Goal: Information Seeking & Learning: Check status

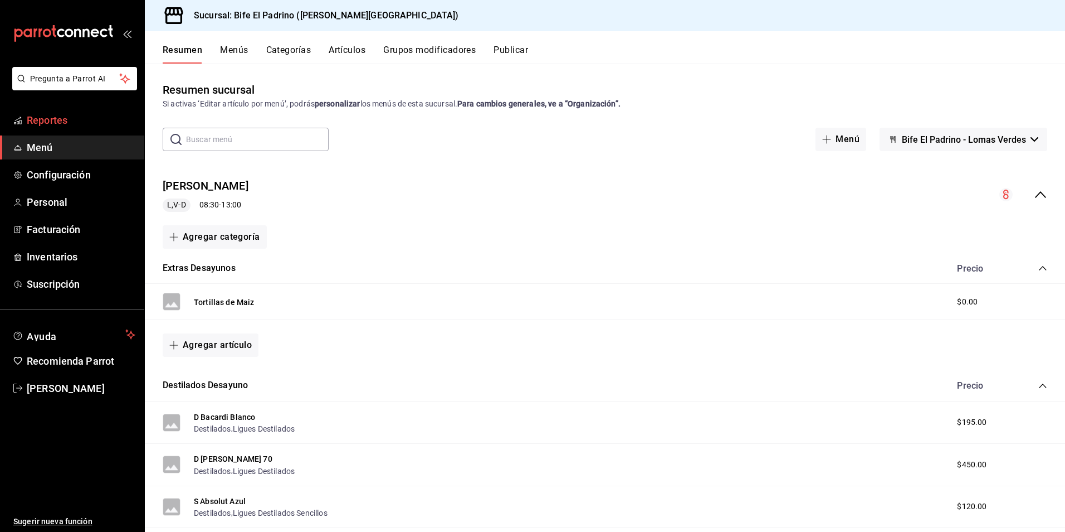
click at [41, 118] on span "Reportes" at bounding box center [81, 120] width 109 height 15
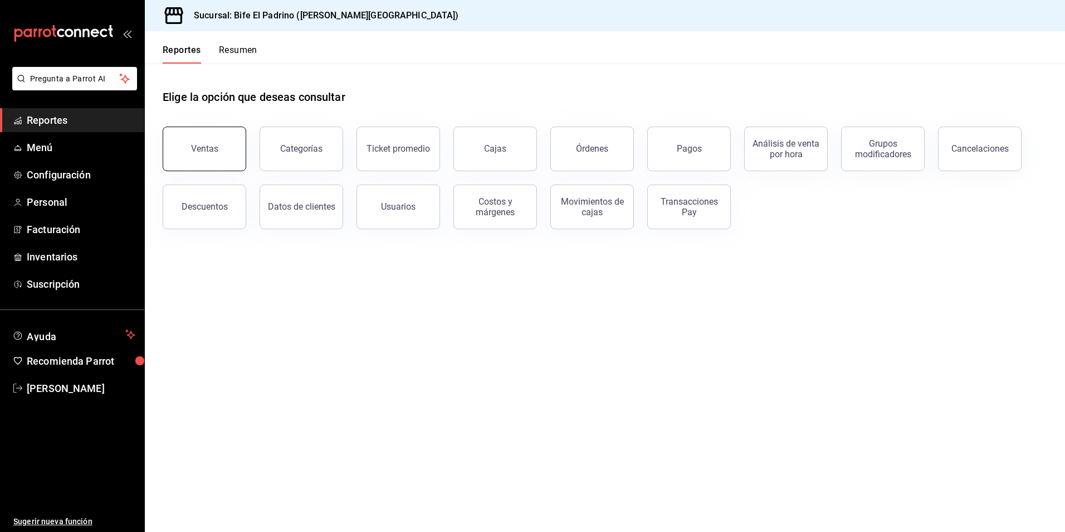
click at [229, 147] on button "Ventas" at bounding box center [205, 148] width 84 height 45
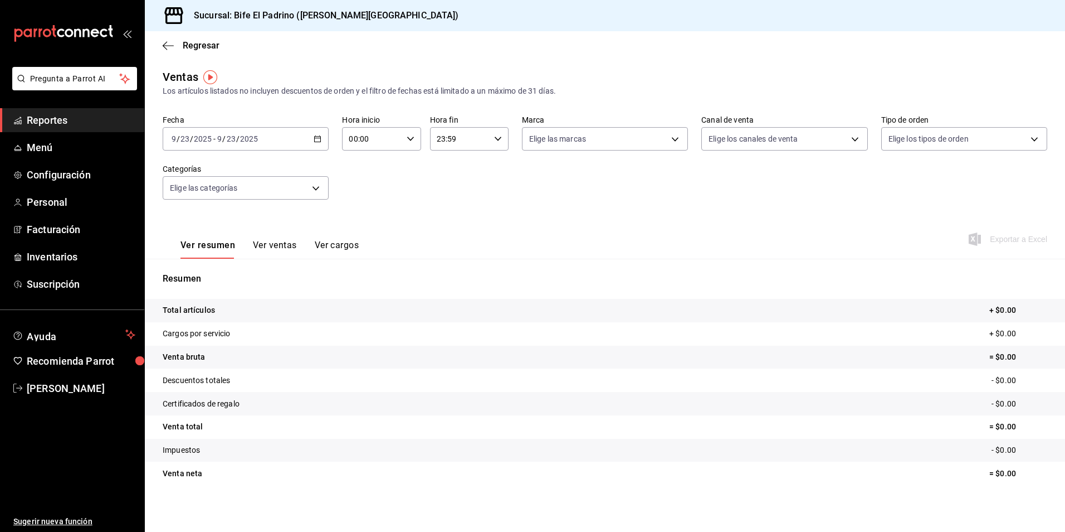
click at [315, 140] on icon "button" at bounding box center [318, 139] width 8 height 8
click at [216, 201] on span "Ayer" at bounding box center [215, 198] width 86 height 12
click at [496, 137] on icon "button" at bounding box center [498, 139] width 8 height 8
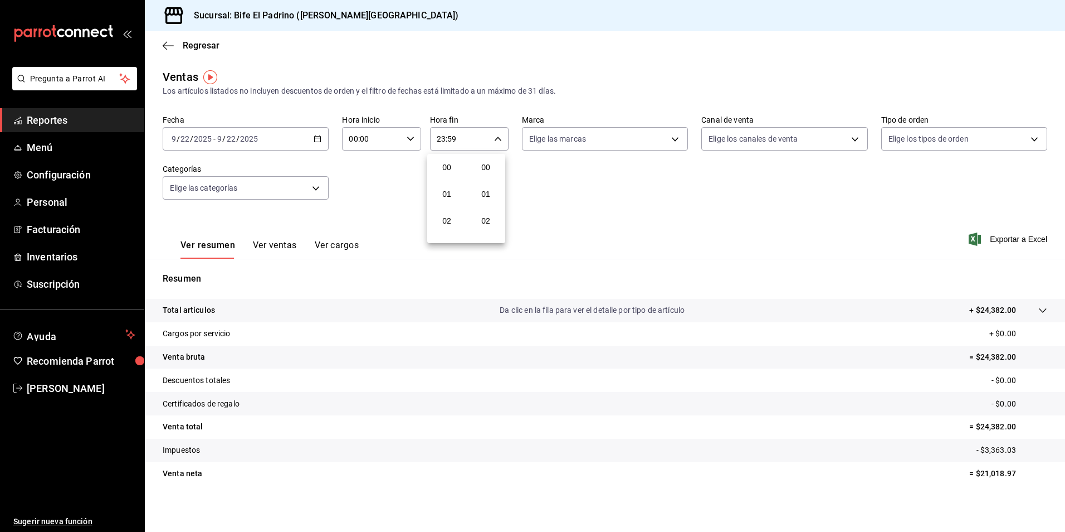
scroll to position [1516, 0]
click at [461, 169] on button "21" at bounding box center [447, 176] width 35 height 22
type input "21:59"
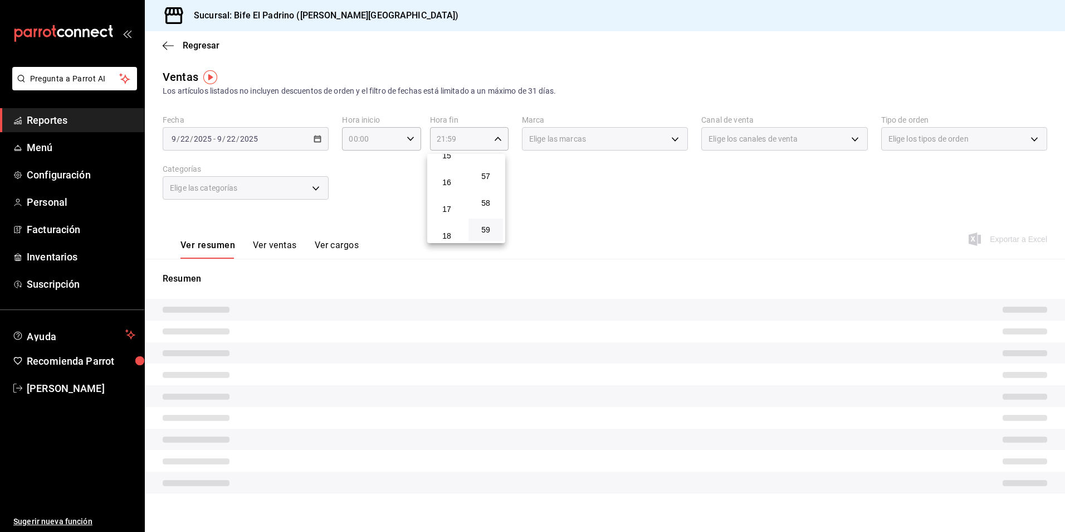
scroll to position [397, 0]
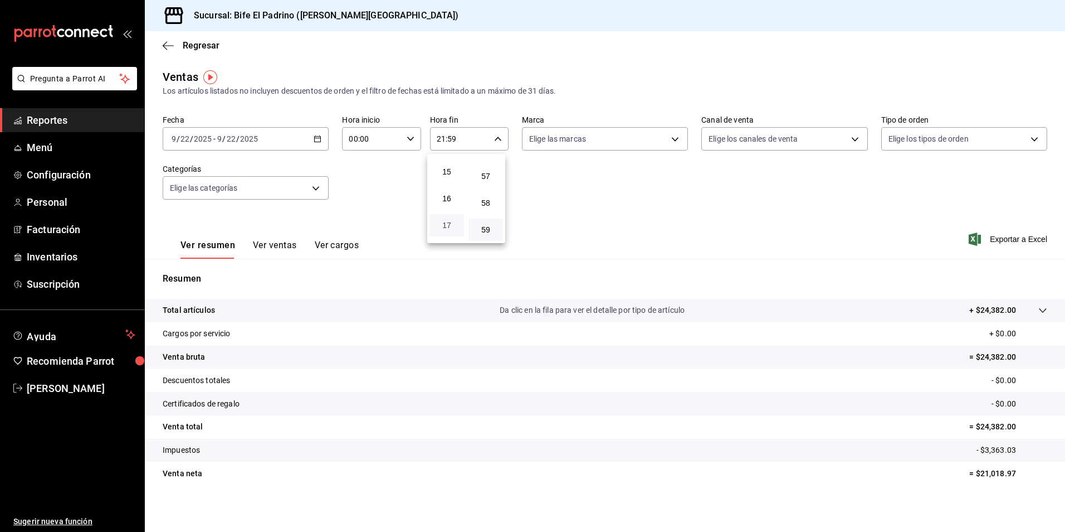
click at [454, 222] on span "17" at bounding box center [446, 225] width 21 height 9
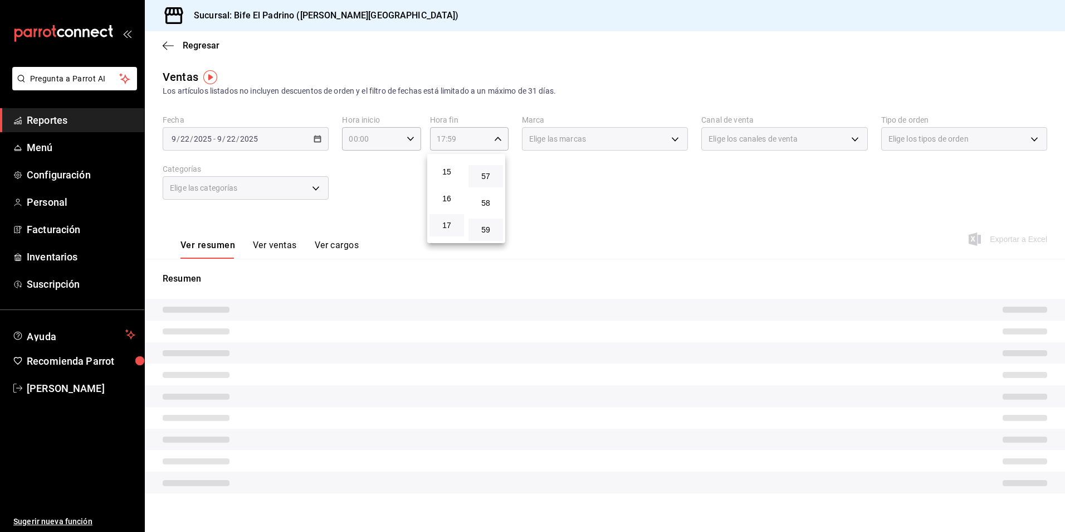
click at [493, 186] on button "57" at bounding box center [486, 176] width 35 height 22
type input "17:57"
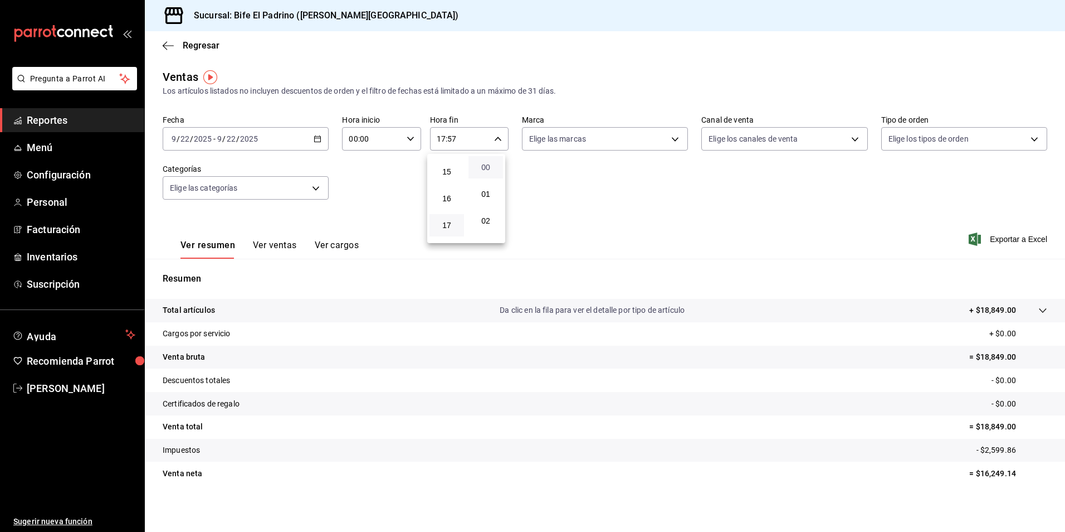
click at [493, 170] on span "00" at bounding box center [485, 167] width 21 height 9
type input "17:00"
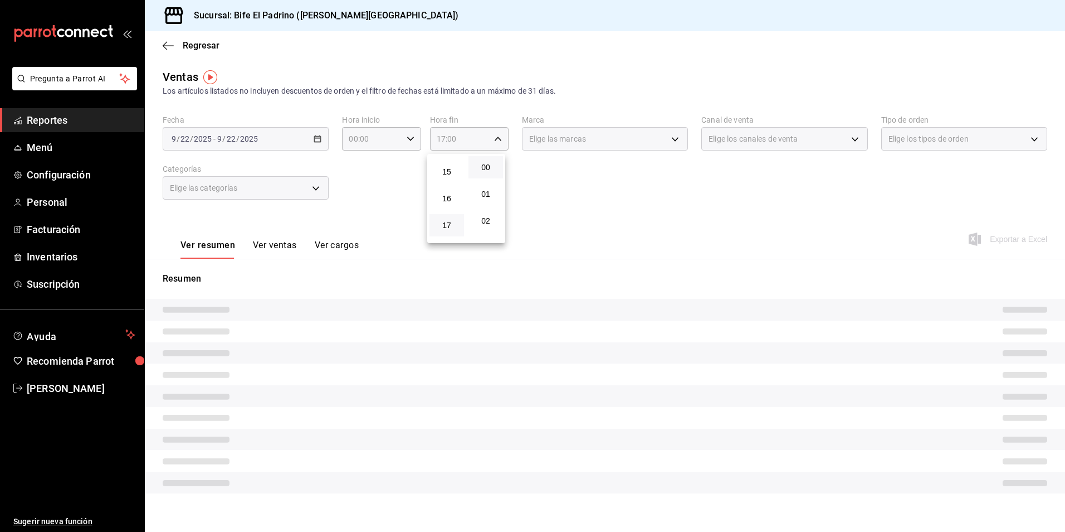
click at [627, 213] on div at bounding box center [532, 266] width 1065 height 532
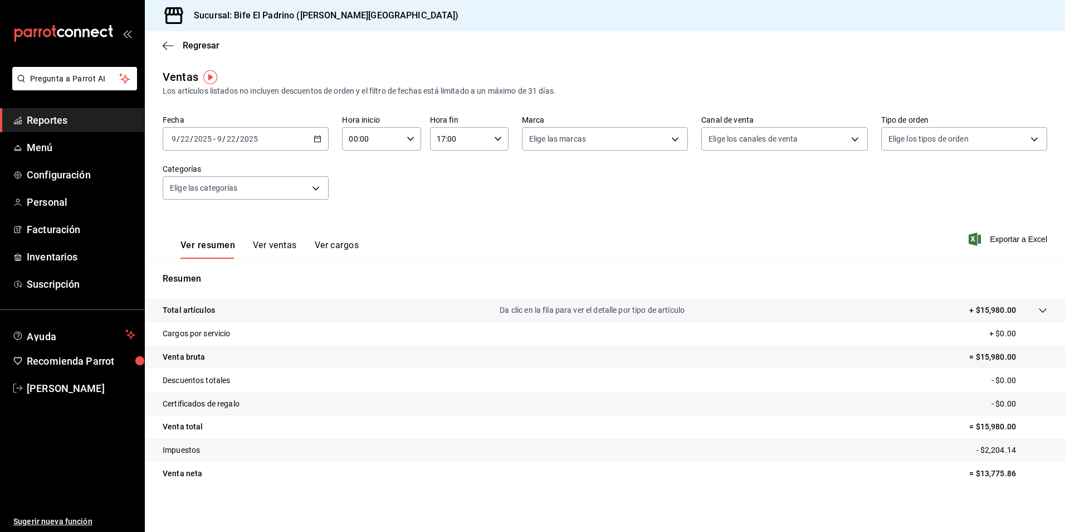
click at [212, 313] on p "Total artículos" at bounding box center [189, 310] width 52 height 12
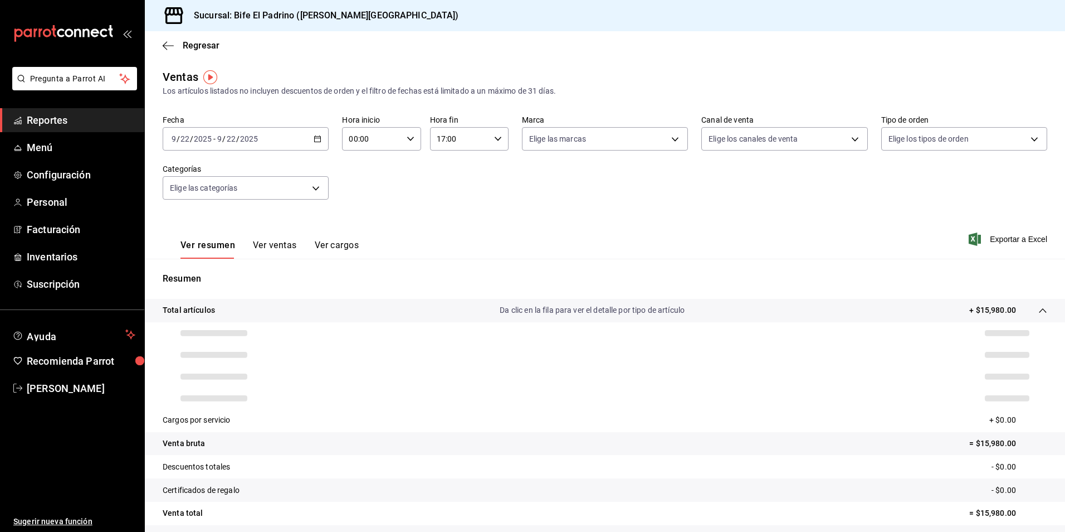
click at [584, 266] on div "Resumen Total artículos Da clic en la fila para ver el detalle por tipo de artí…" at bounding box center [605, 422] width 921 height 326
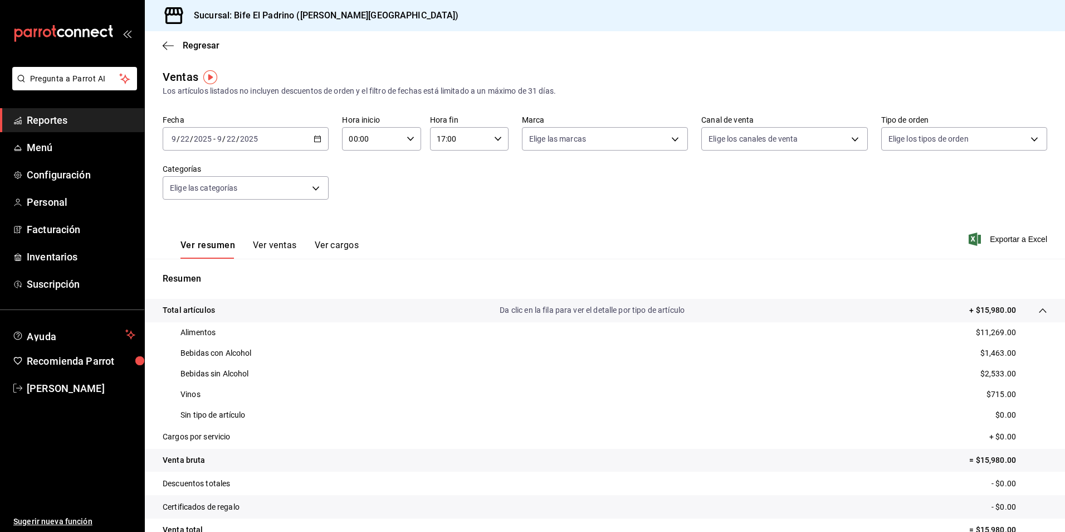
click at [403, 140] on div "00:00 Hora inicio" at bounding box center [381, 138] width 79 height 23
click at [359, 231] on button "02" at bounding box center [360, 221] width 35 height 22
type input "02:00"
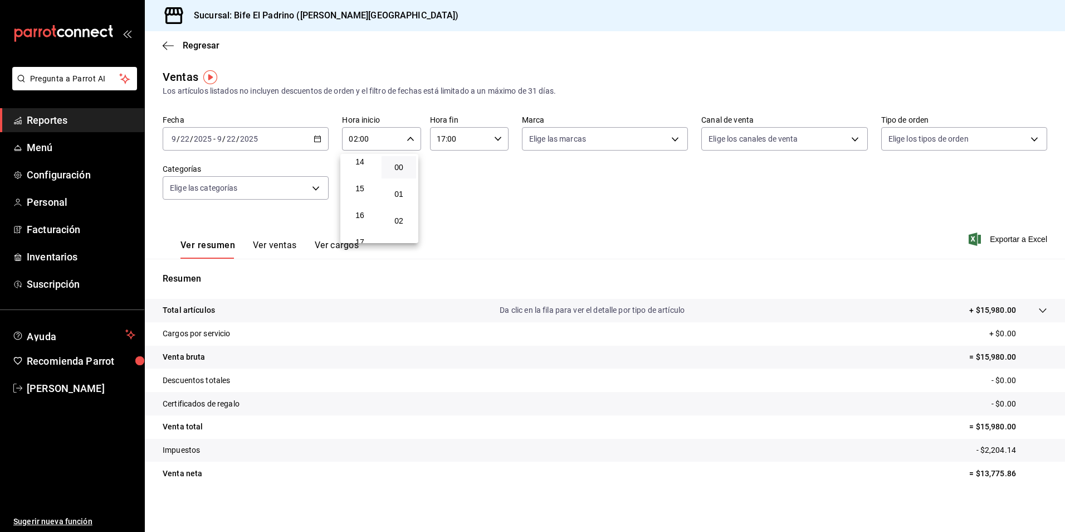
scroll to position [379, 0]
click at [363, 240] on span "17" at bounding box center [359, 243] width 21 height 9
type input "17:00"
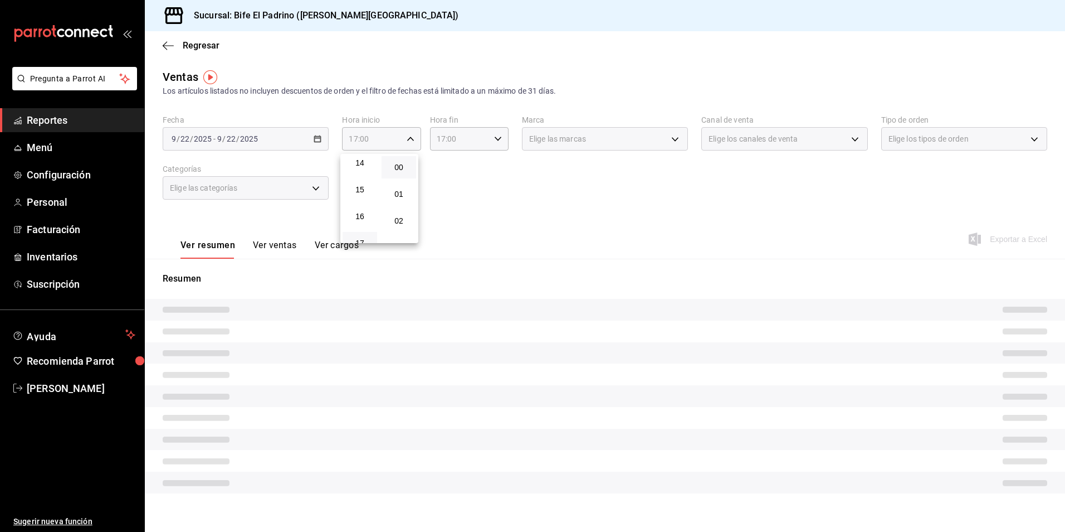
click at [507, 205] on div at bounding box center [532, 266] width 1065 height 532
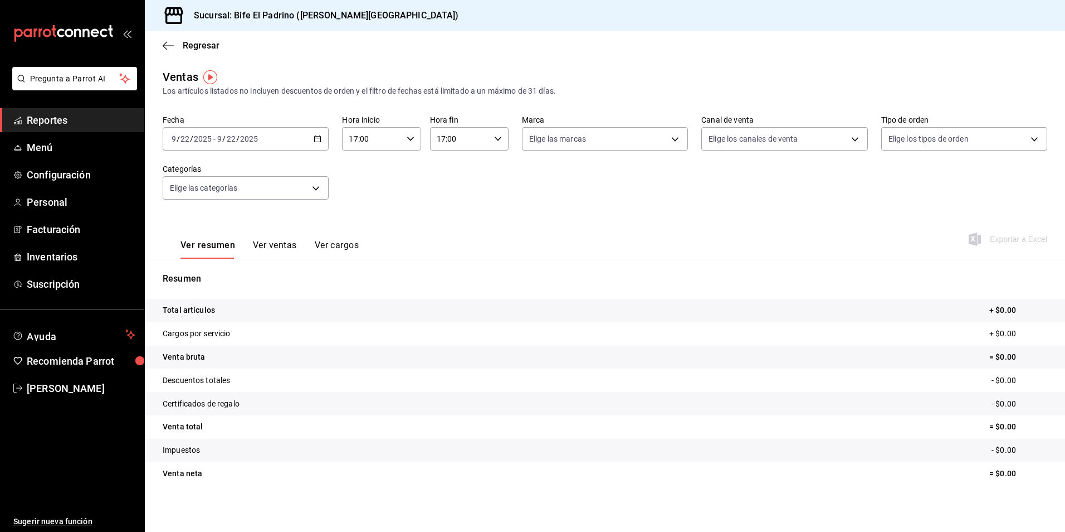
click at [498, 142] on icon "button" at bounding box center [498, 139] width 8 height 8
click at [452, 220] on span "19" at bounding box center [446, 220] width 21 height 9
type input "19:00"
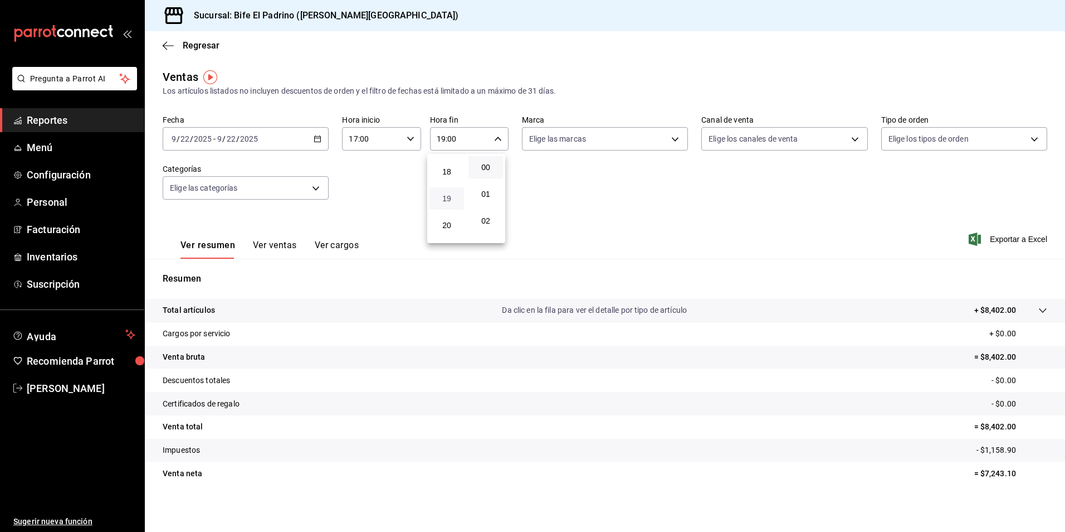
scroll to position [553, 0]
click at [452, 230] on span "23" at bounding box center [446, 229] width 21 height 9
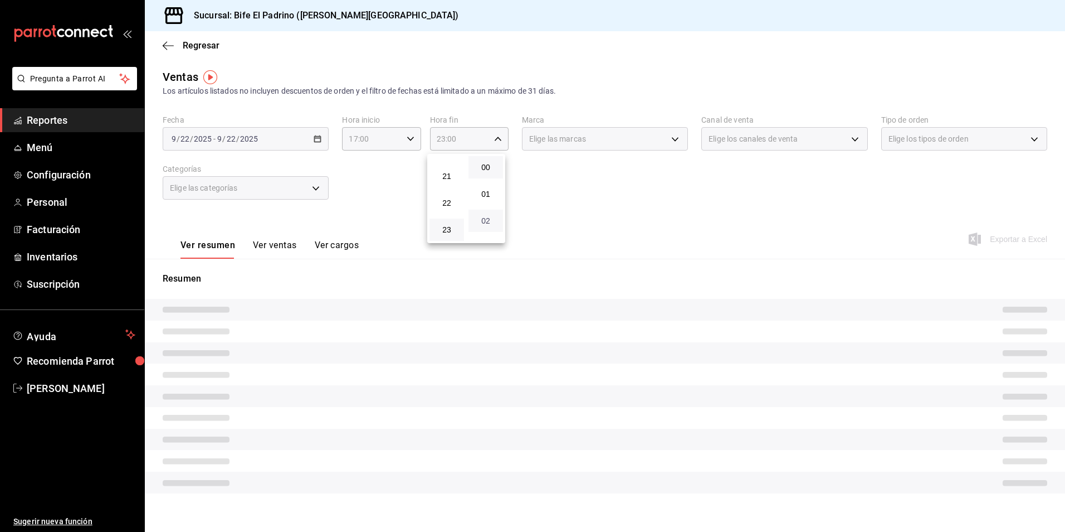
click at [490, 220] on span "02" at bounding box center [485, 220] width 21 height 9
type input "23:02"
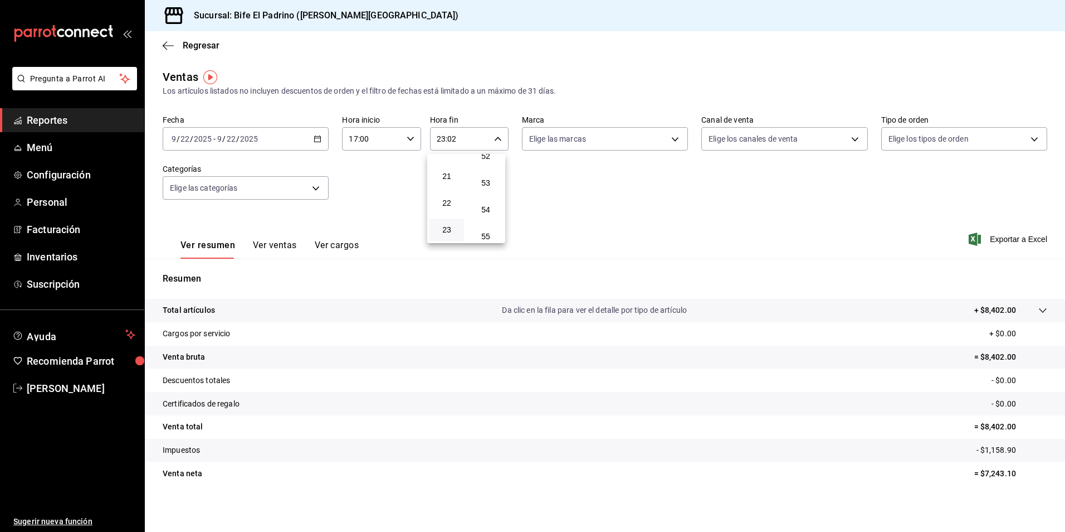
scroll to position [1516, 0]
click at [491, 231] on span "59" at bounding box center [485, 229] width 21 height 9
type input "23:59"
click at [210, 308] on div at bounding box center [532, 266] width 1065 height 532
click at [210, 310] on p "Total artículos" at bounding box center [189, 310] width 52 height 12
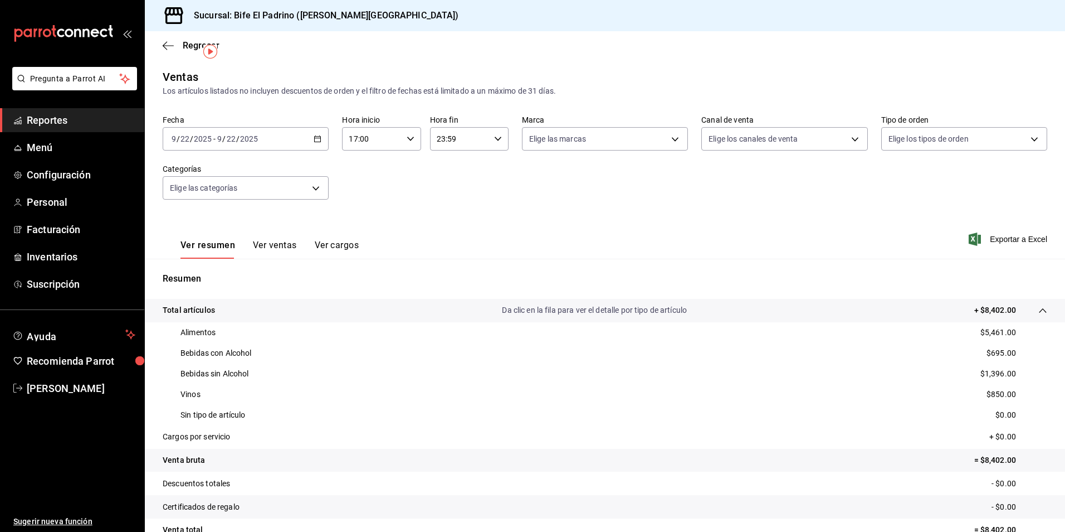
scroll to position [95, 0]
